Goal: Transaction & Acquisition: Purchase product/service

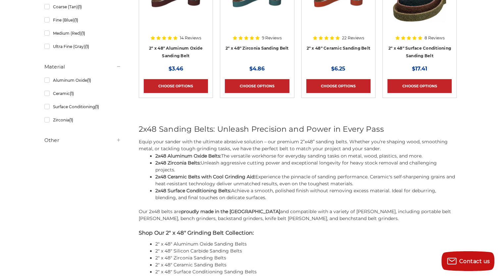
scroll to position [180, 0]
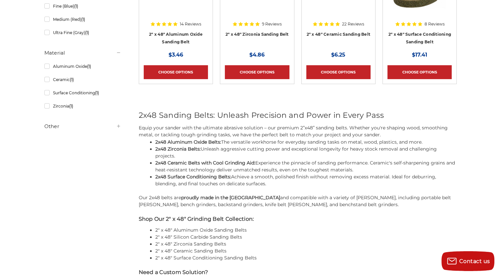
click at [310, 241] on li "2" x 48" Zirconia Sanding Belts" at bounding box center [305, 244] width 301 height 7
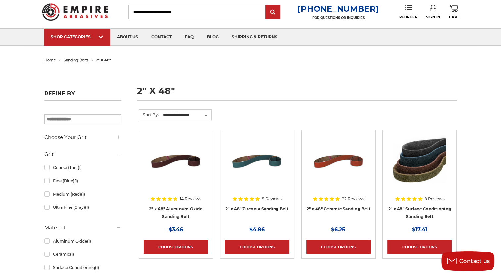
scroll to position [0, 0]
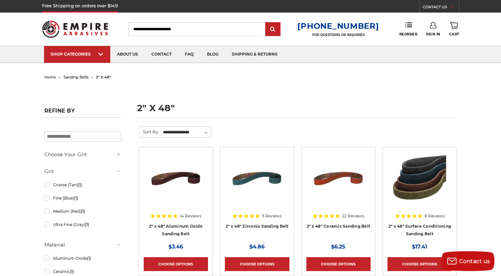
click at [316, 196] on img at bounding box center [338, 178] width 53 height 53
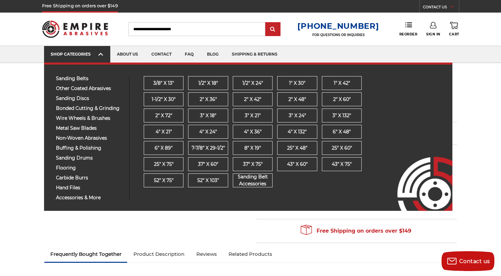
click at [100, 57] on icon at bounding box center [100, 54] width 5 height 7
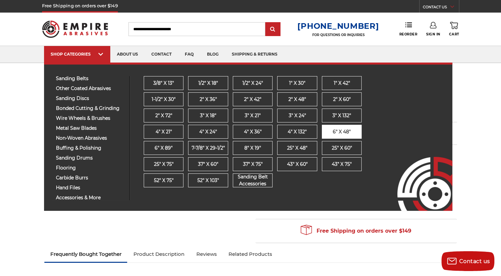
click at [334, 130] on span "6" x 48"" at bounding box center [342, 131] width 18 height 7
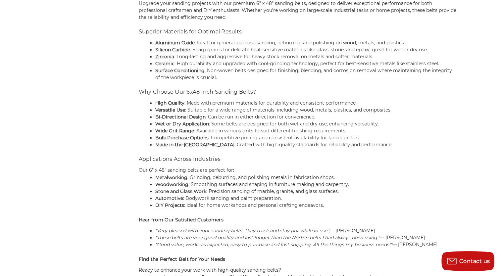
scroll to position [459, 0]
